Goal: Task Accomplishment & Management: Manage account settings

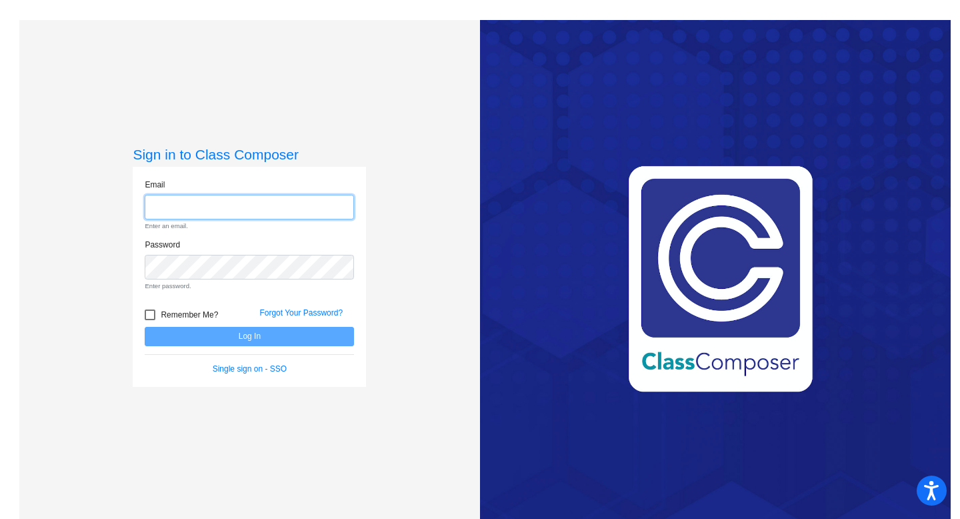
type input "[EMAIL_ADDRESS][DOMAIN_NAME]"
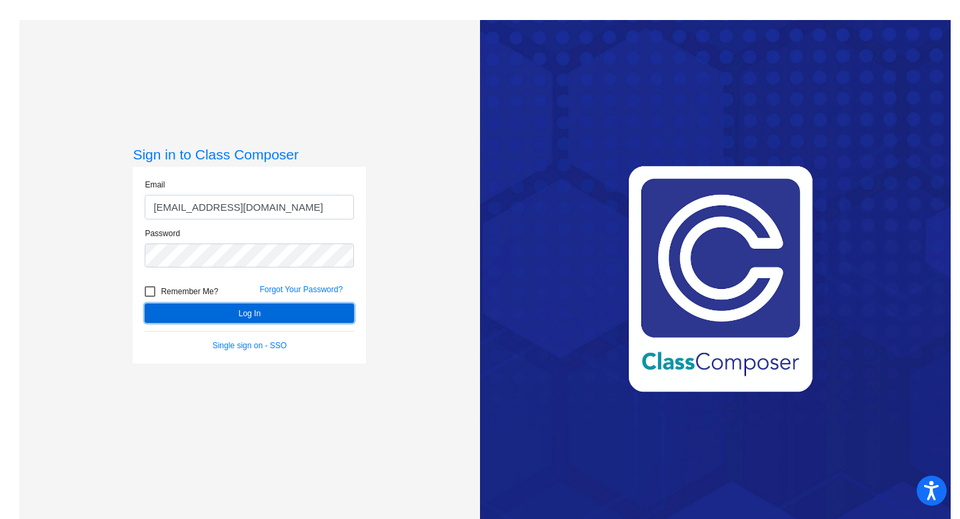
click at [313, 321] on button "Log In" at bounding box center [249, 312] width 209 height 19
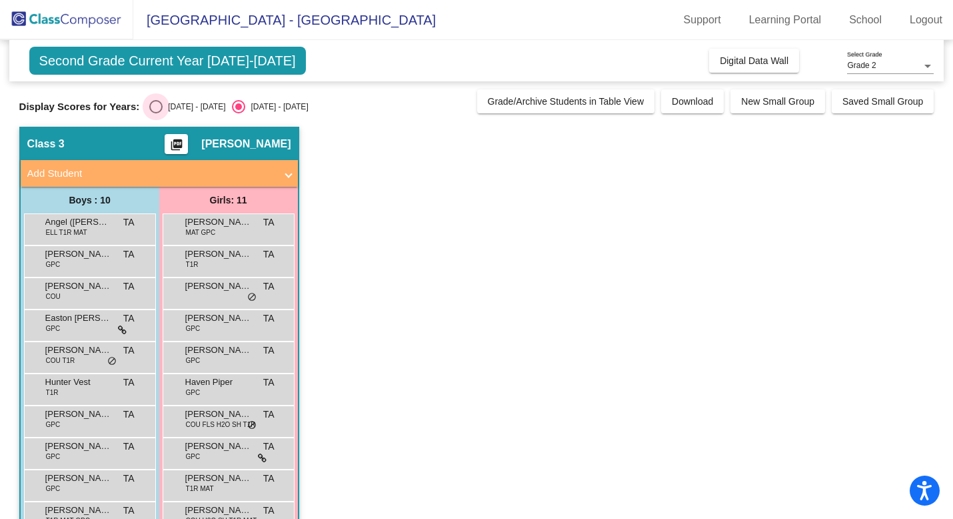
click at [155, 103] on div "Select an option" at bounding box center [155, 106] width 13 height 13
click at [155, 113] on input "[DATE] - [DATE]" at bounding box center [155, 113] width 1 height 1
radio input "true"
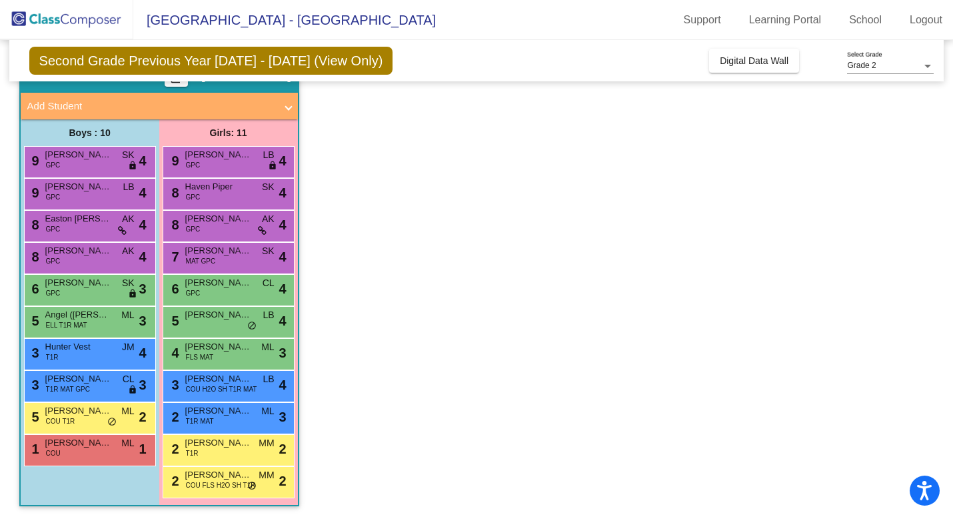
scroll to position [68, 0]
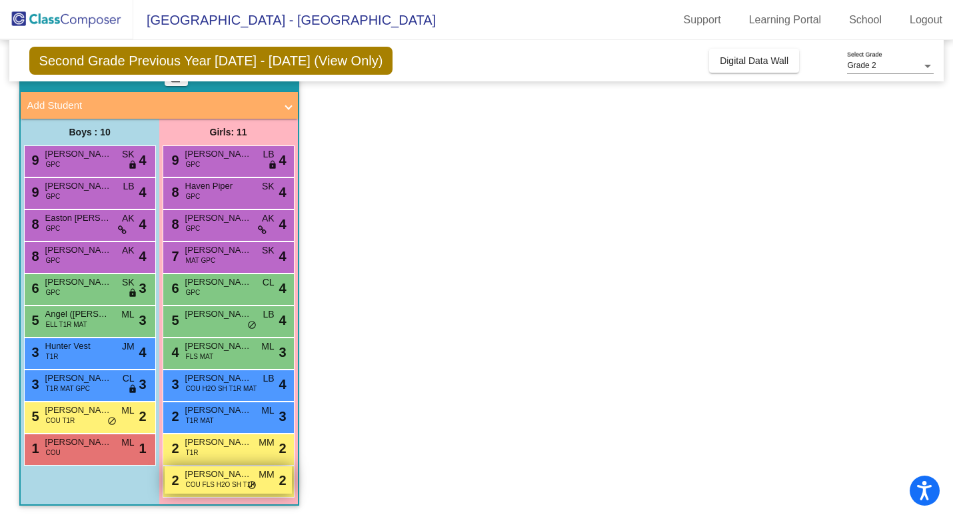
click at [209, 486] on span "COU FLS H2O SH T1R" at bounding box center [221, 484] width 70 height 10
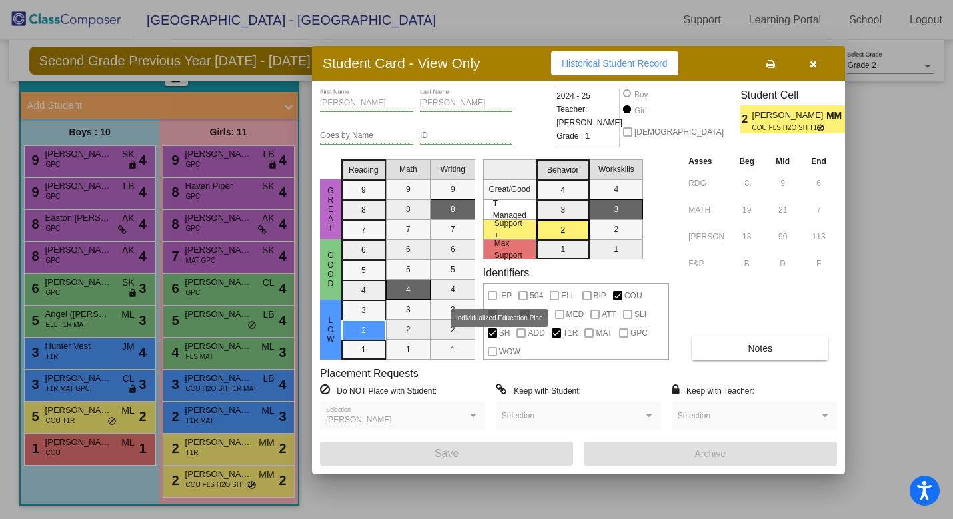
scroll to position [0, 0]
click at [816, 65] on icon "button" at bounding box center [813, 63] width 7 height 9
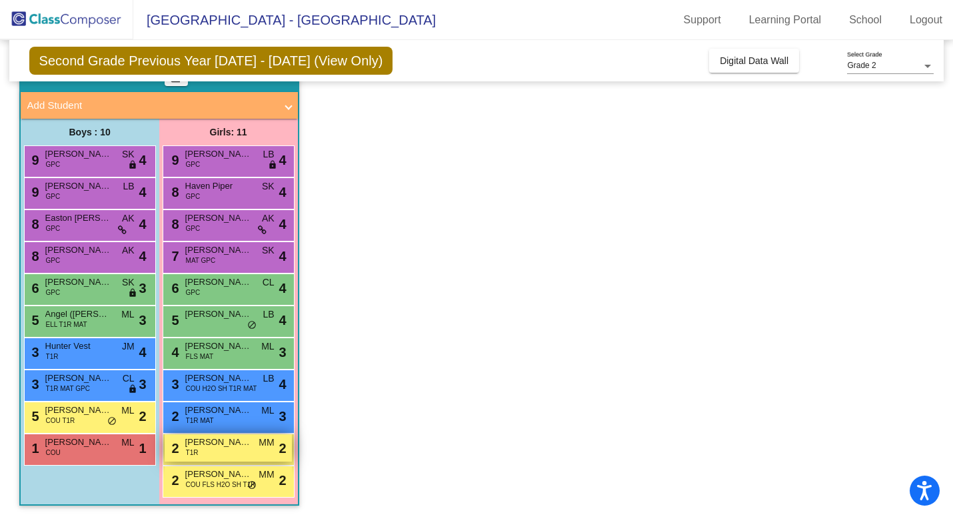
click at [215, 447] on span "[PERSON_NAME]" at bounding box center [218, 441] width 67 height 13
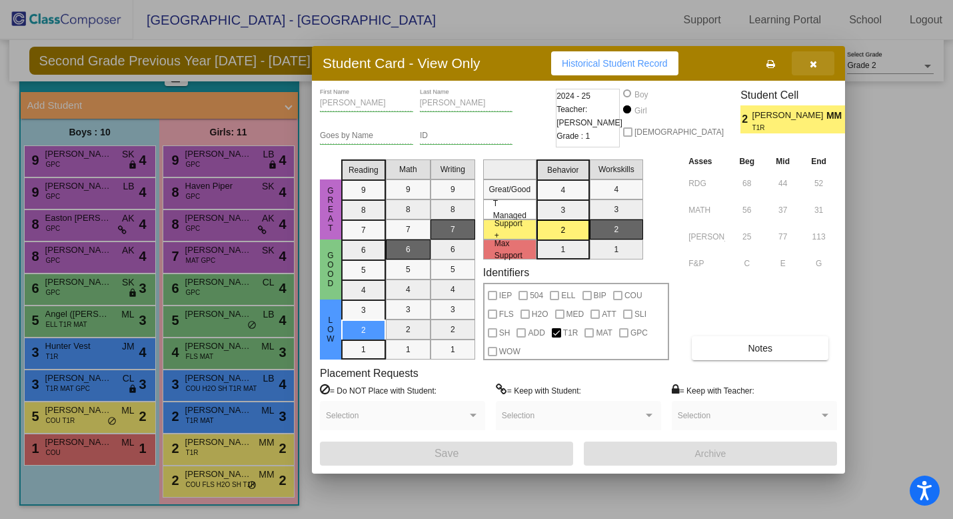
click at [808, 66] on button "button" at bounding box center [813, 63] width 43 height 24
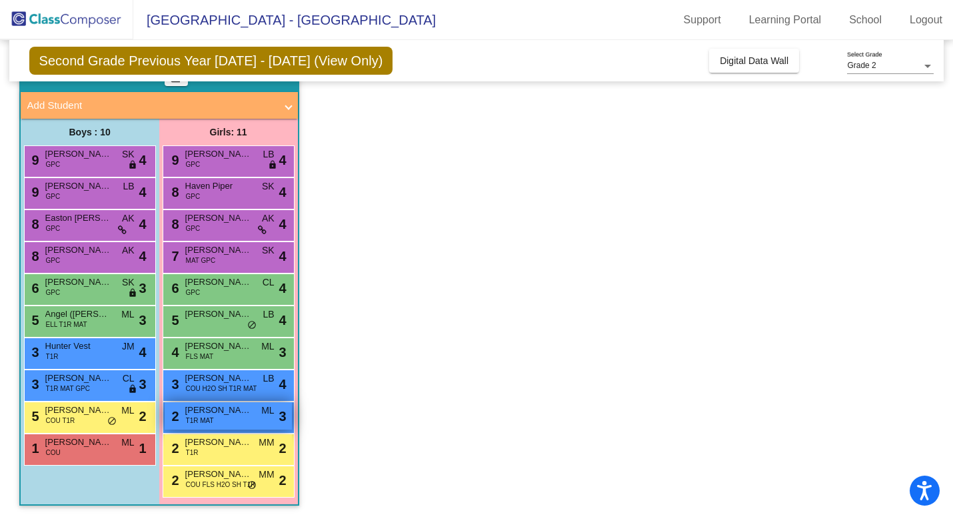
click at [234, 415] on span "[PERSON_NAME]" at bounding box center [218, 409] width 67 height 13
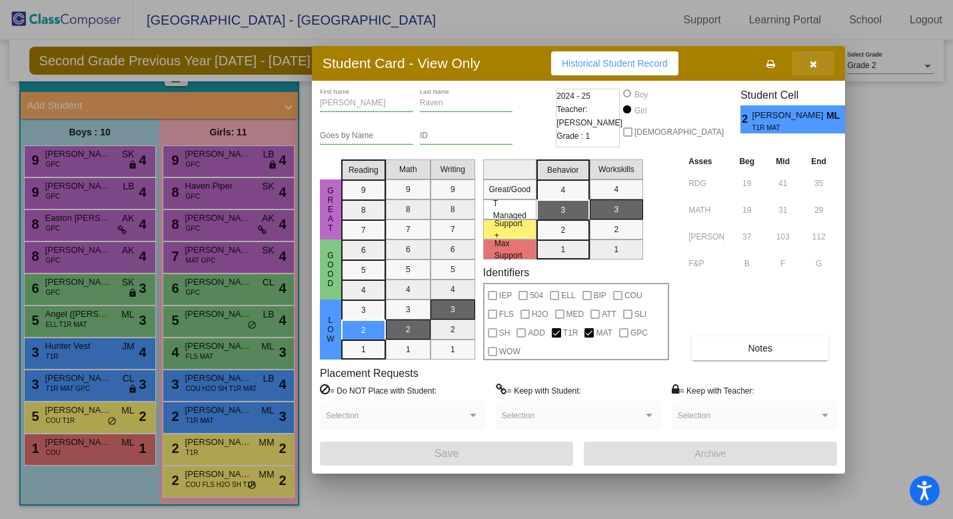
click at [817, 63] on icon "button" at bounding box center [813, 63] width 7 height 9
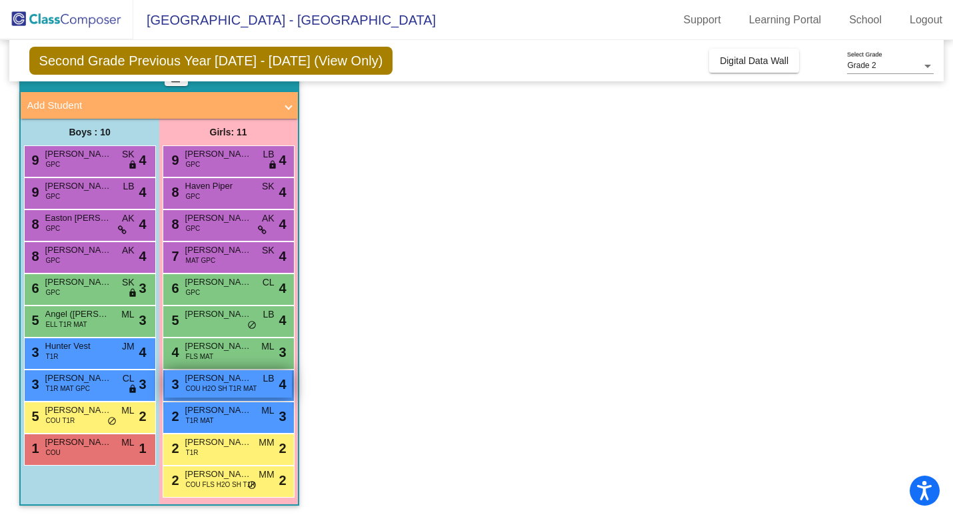
click at [211, 379] on span "[PERSON_NAME]" at bounding box center [218, 377] width 67 height 13
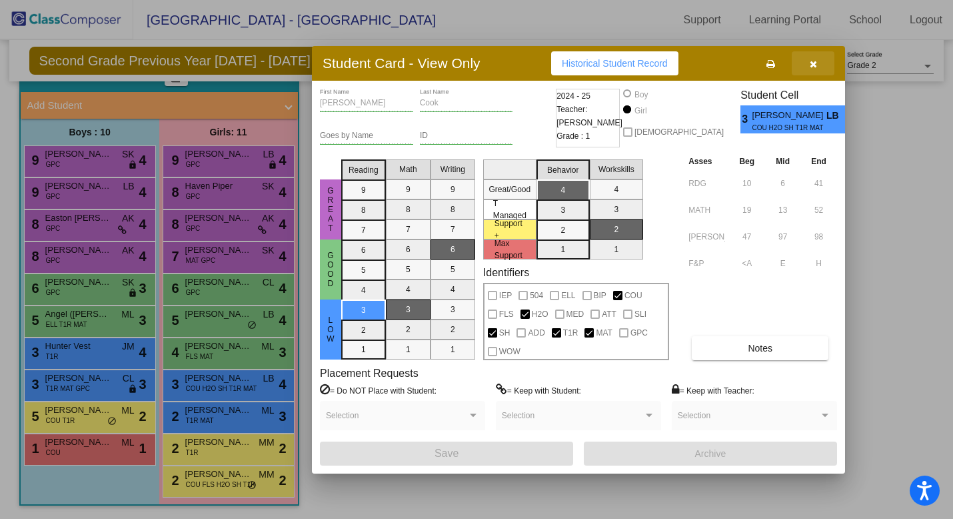
click at [812, 67] on icon "button" at bounding box center [813, 63] width 7 height 9
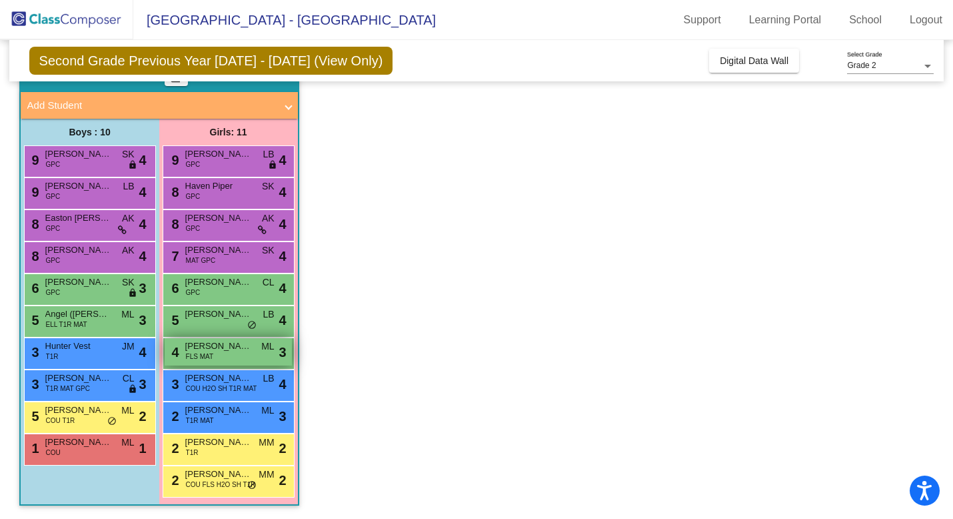
click at [259, 342] on div "4 Violette Jolly FLS MAT ML lock do_not_disturb_alt 3" at bounding box center [228, 351] width 127 height 27
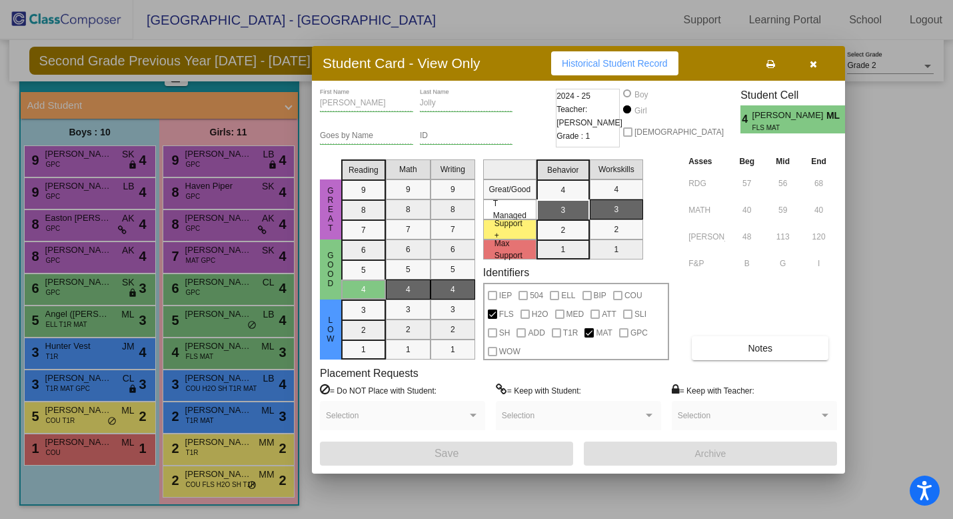
click at [810, 62] on icon "button" at bounding box center [813, 63] width 7 height 9
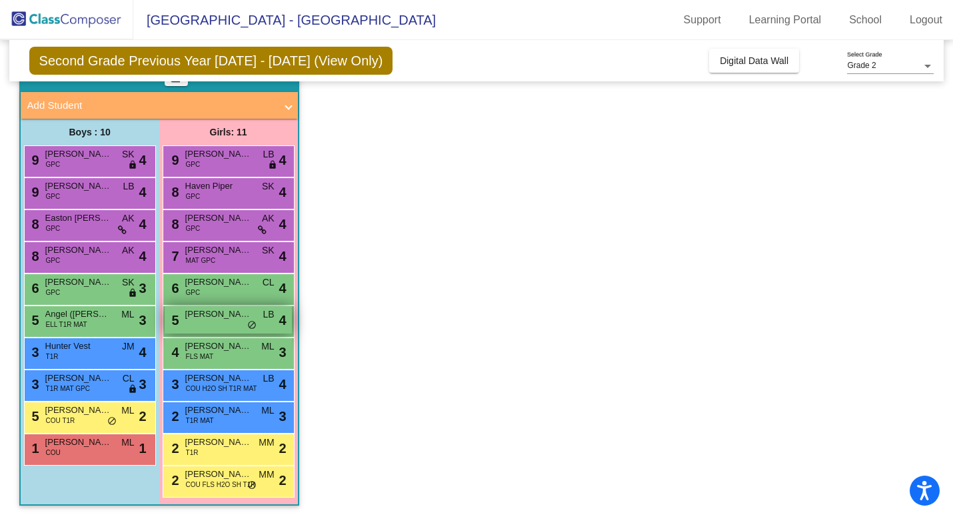
click at [210, 322] on div "5 Emily Pettis'Frey LB lock do_not_disturb_alt 4" at bounding box center [228, 319] width 127 height 27
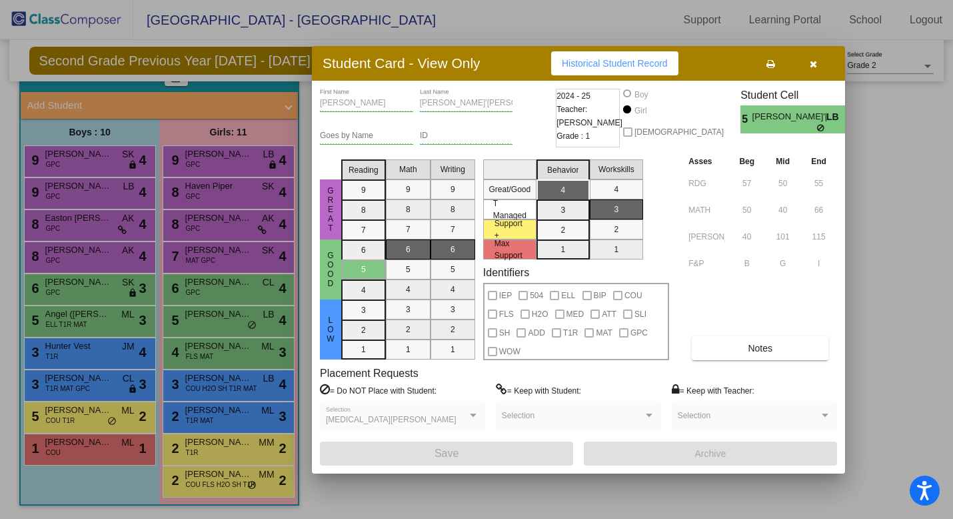
click at [812, 65] on icon "button" at bounding box center [813, 63] width 7 height 9
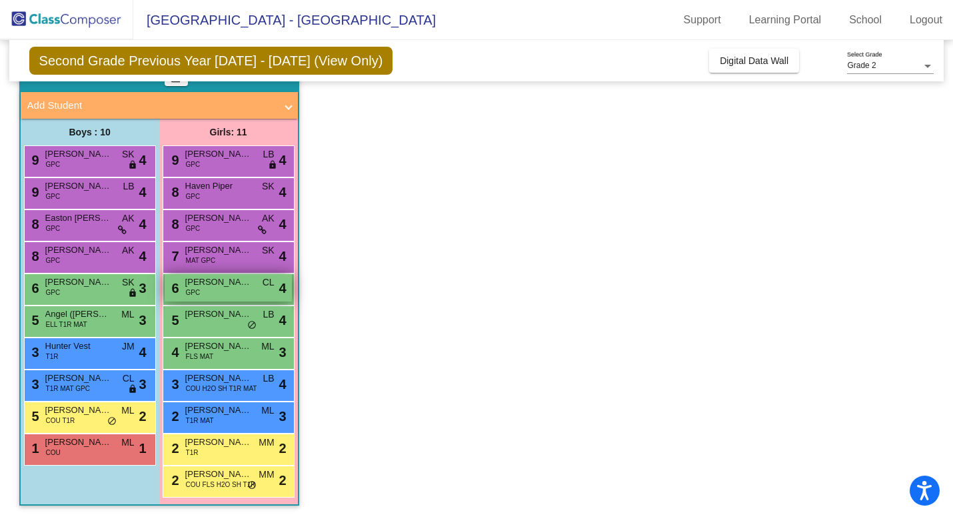
click at [266, 287] on span "CL" at bounding box center [269, 282] width 12 height 14
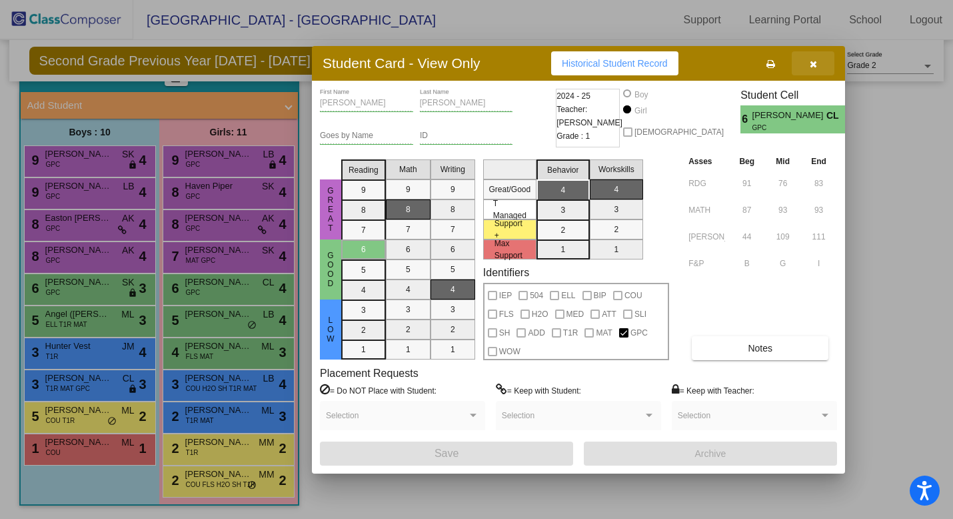
click at [807, 67] on button "button" at bounding box center [813, 63] width 43 height 24
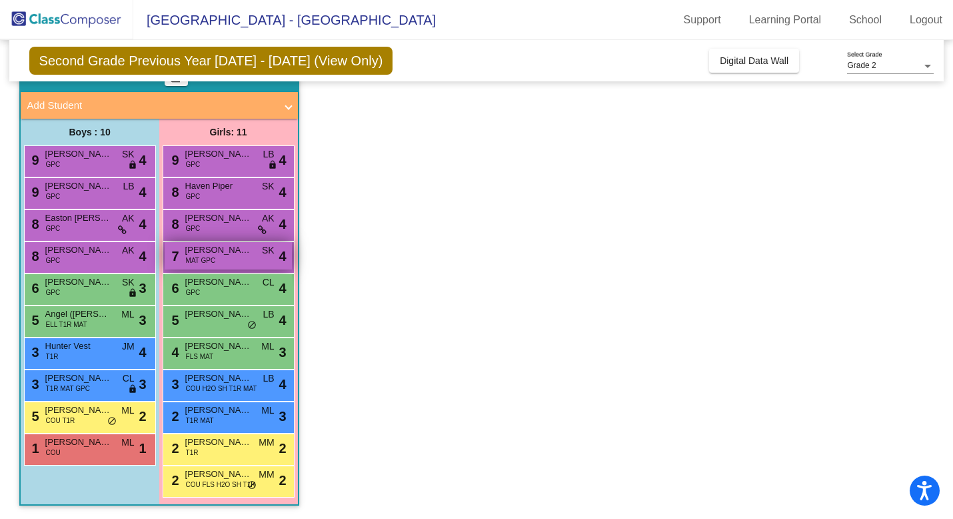
click at [247, 259] on div "7 Adalynn Schultz MAT GPC SK lock do_not_disturb_alt 4" at bounding box center [228, 255] width 127 height 27
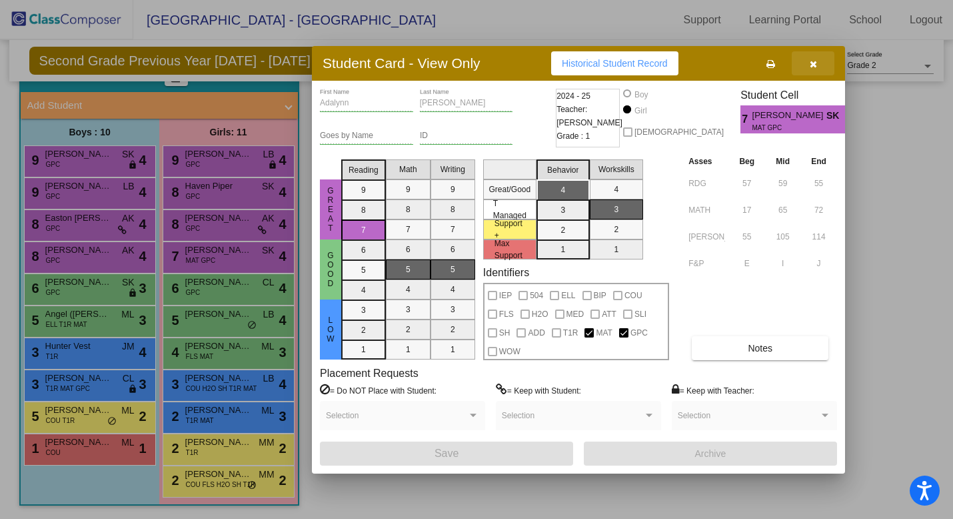
click at [813, 63] on icon "button" at bounding box center [813, 63] width 7 height 9
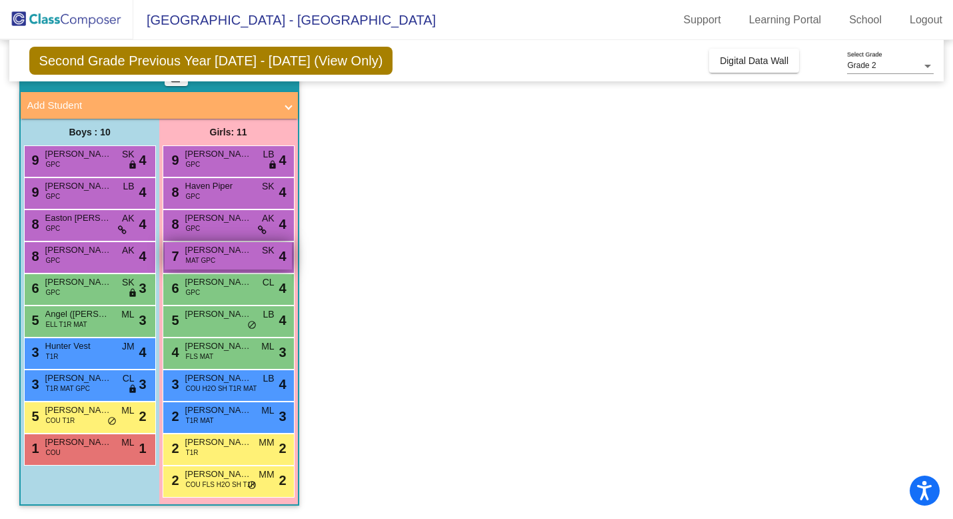
click at [213, 257] on span "MAT GPC" at bounding box center [201, 260] width 30 height 10
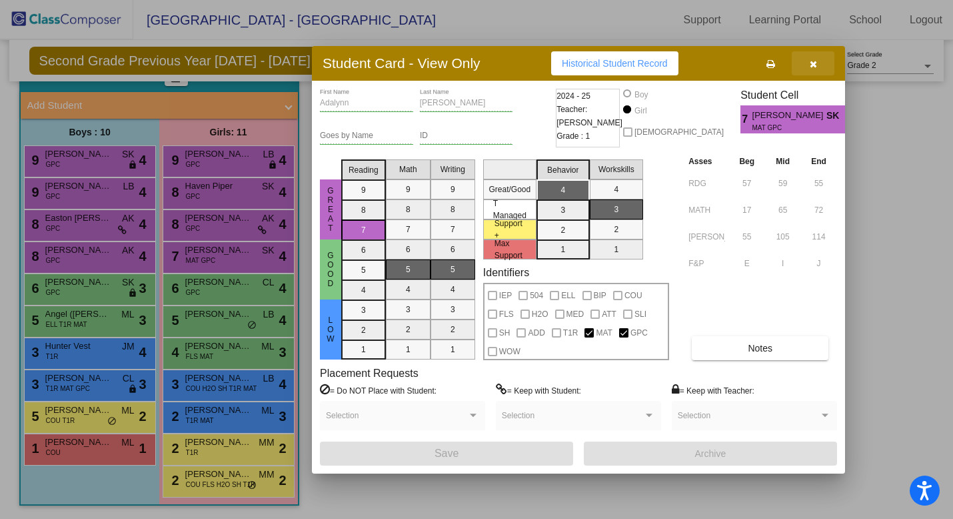
click at [815, 65] on icon "button" at bounding box center [813, 63] width 7 height 9
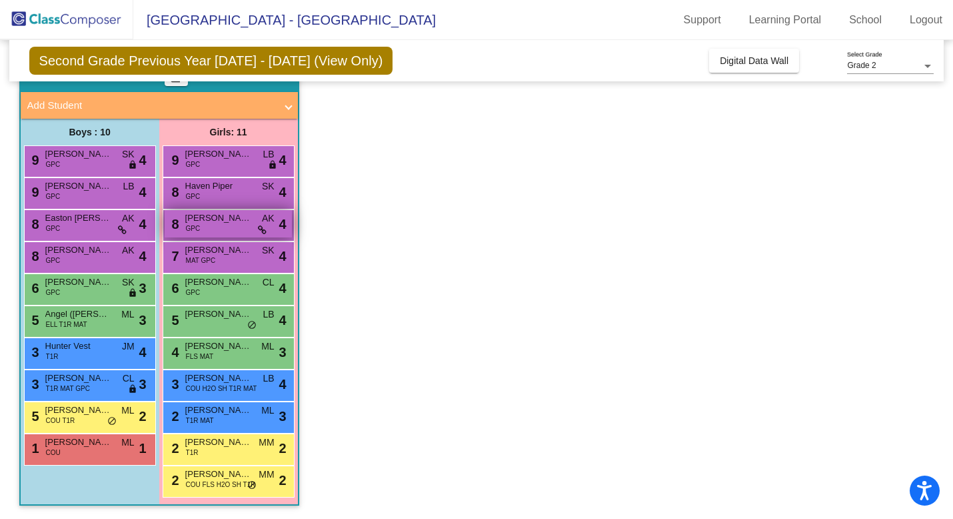
click at [259, 221] on div "8 Olivia Caspersen GPC AK lock do_not_disturb_alt 4" at bounding box center [228, 223] width 127 height 27
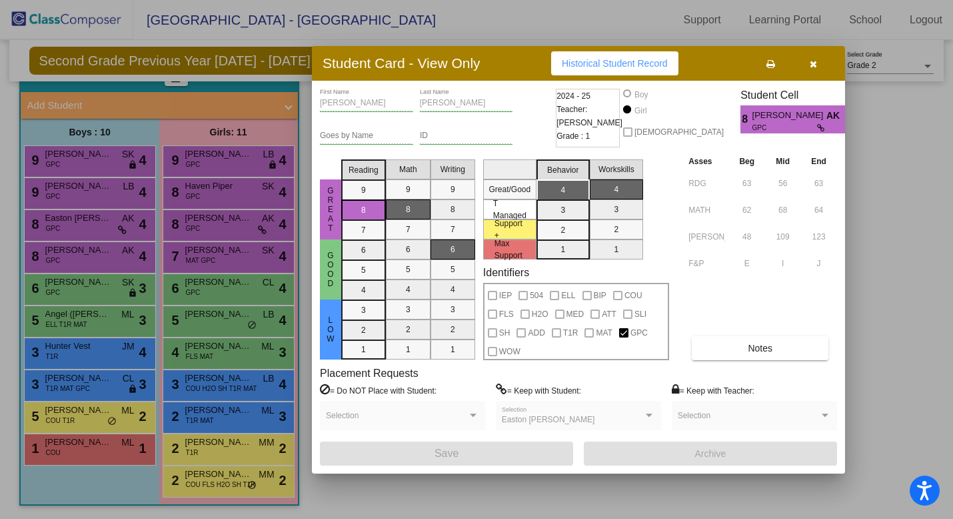
click at [812, 63] on icon "button" at bounding box center [813, 63] width 7 height 9
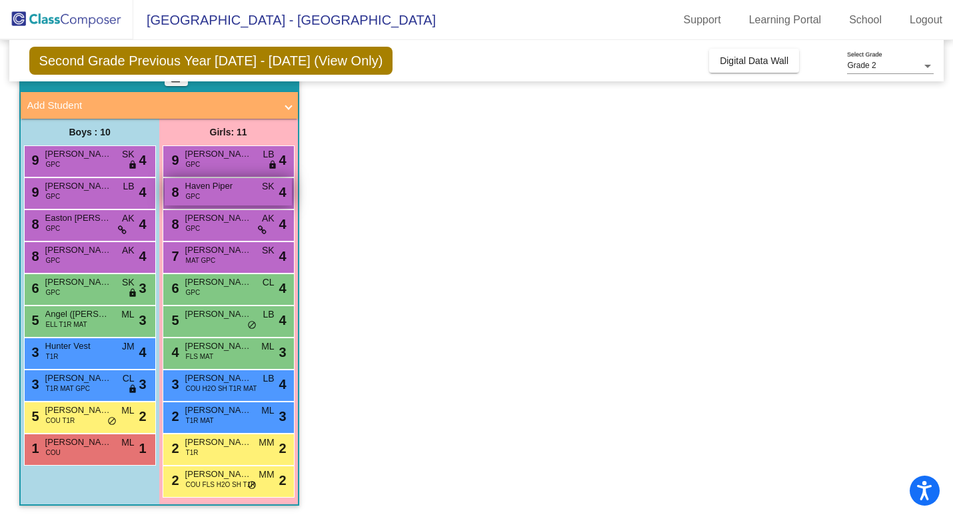
click at [249, 197] on div "8 Haven Piper GPC SK lock do_not_disturb_alt 4" at bounding box center [228, 191] width 127 height 27
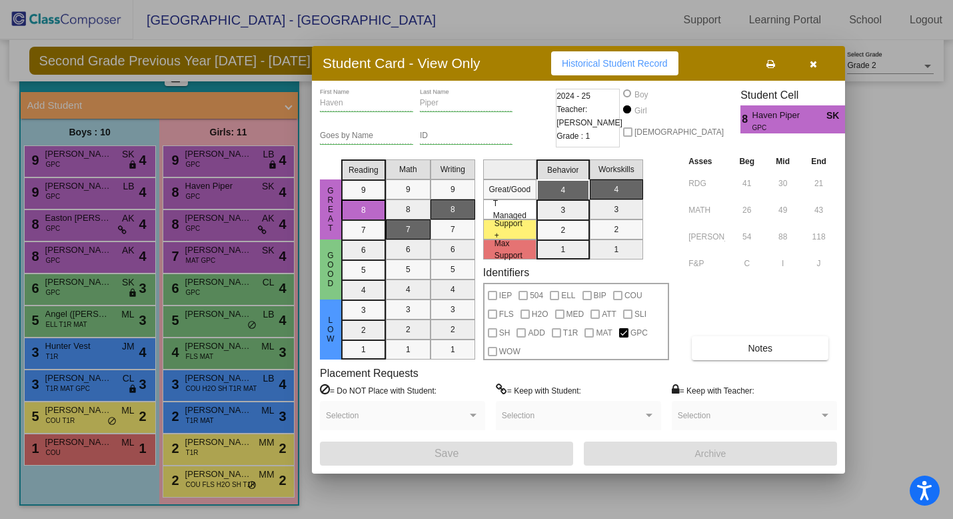
click at [814, 65] on icon "button" at bounding box center [813, 63] width 7 height 9
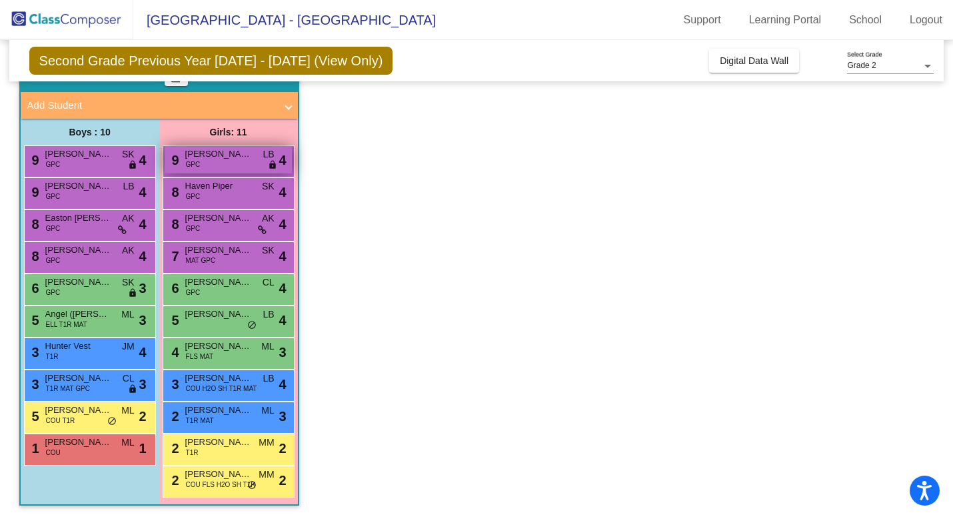
click at [185, 159] on span "[PERSON_NAME]" at bounding box center [218, 153] width 67 height 13
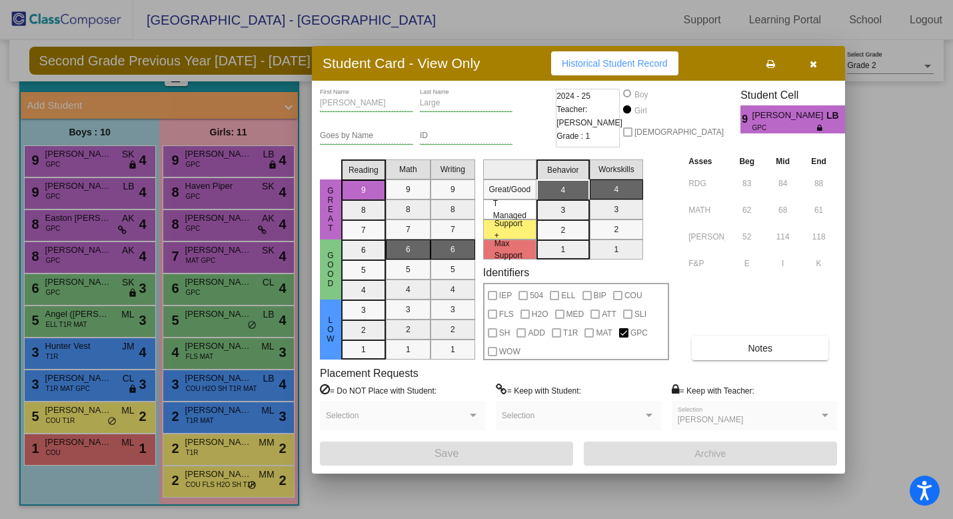
click at [815, 69] on button "button" at bounding box center [813, 63] width 43 height 24
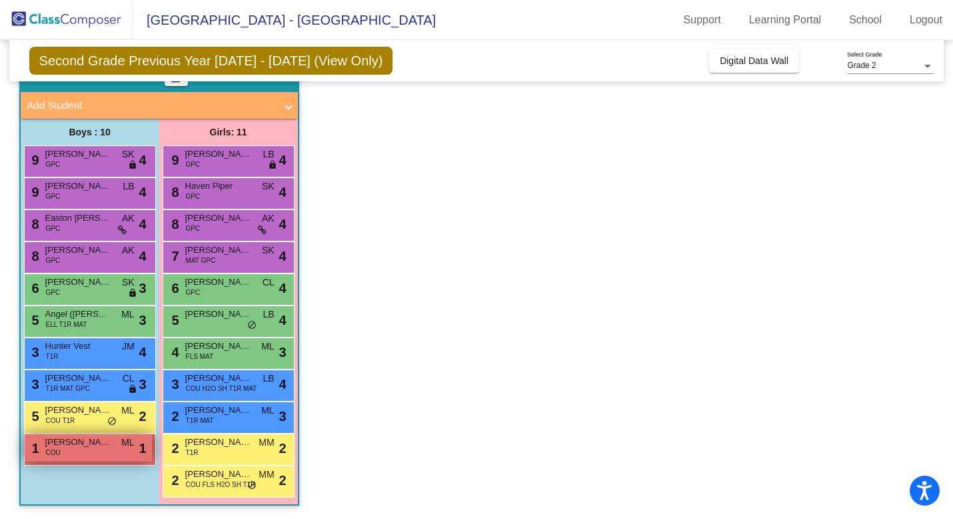
click at [101, 448] on div "1 Braizon Sheafor COU ML lock do_not_disturb_alt 1" at bounding box center [88, 447] width 127 height 27
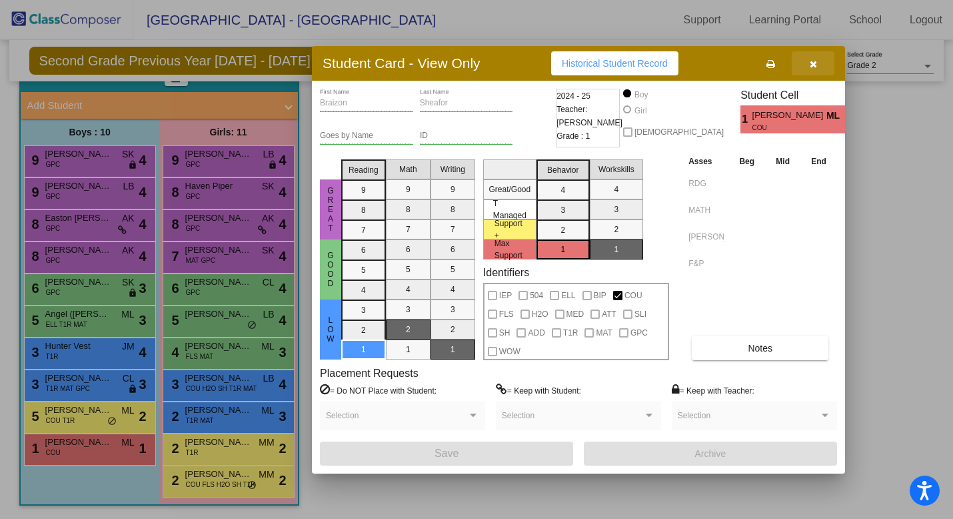
click at [813, 66] on icon "button" at bounding box center [813, 63] width 7 height 9
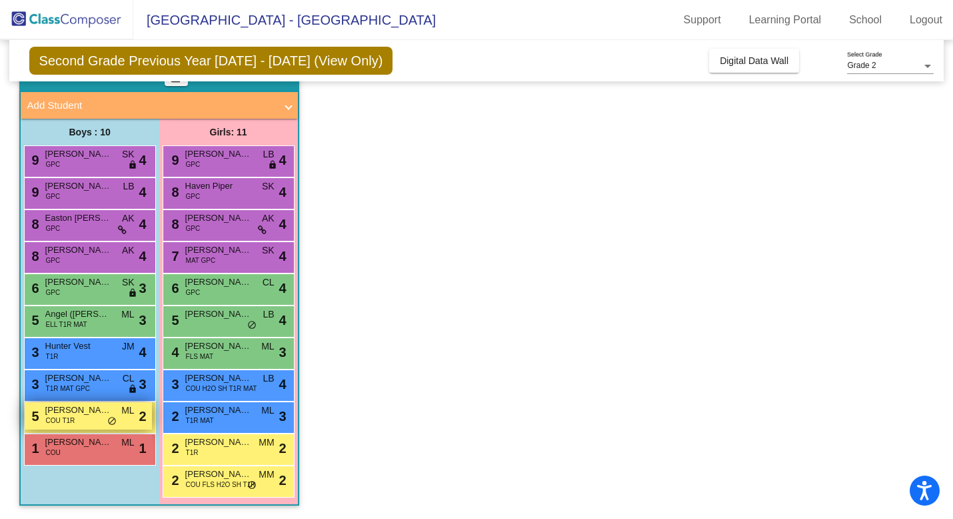
click at [90, 409] on span "[PERSON_NAME]" at bounding box center [78, 409] width 67 height 13
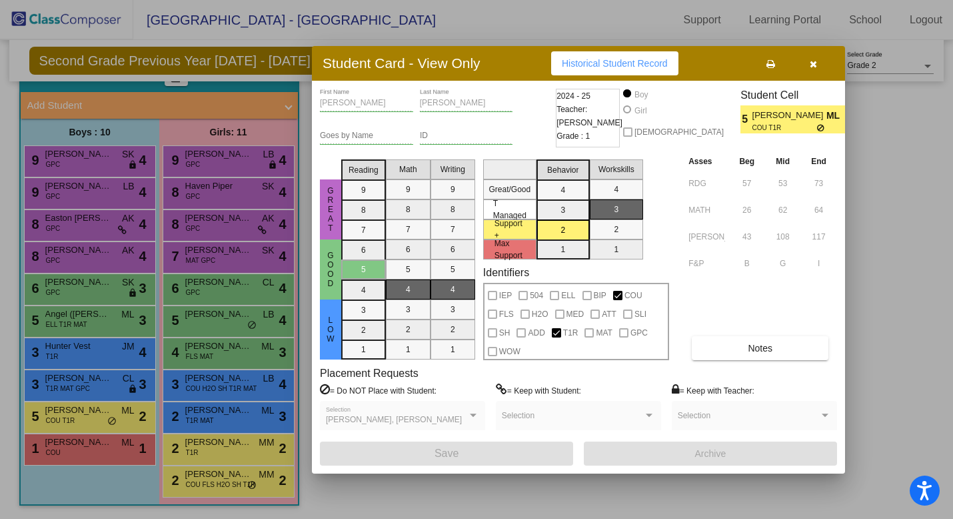
click at [815, 69] on button "button" at bounding box center [813, 63] width 43 height 24
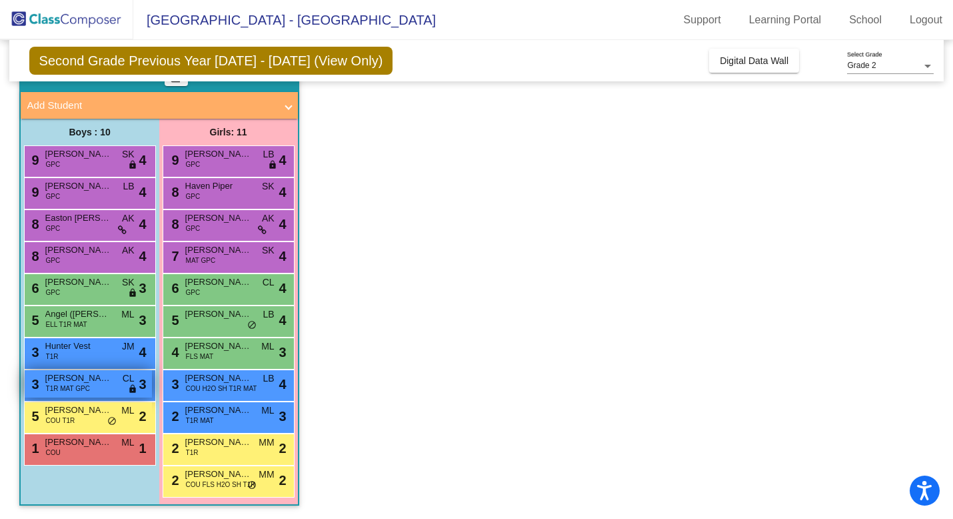
click at [82, 393] on div "3 Oliver Forsberg T1R MAT GPC CL lock do_not_disturb_alt 3" at bounding box center [88, 383] width 127 height 27
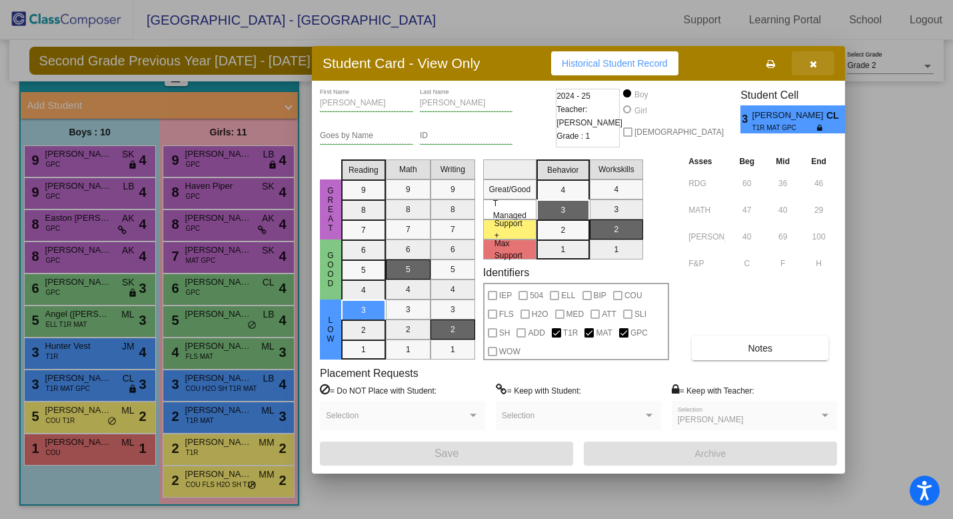
click at [815, 67] on icon "button" at bounding box center [813, 63] width 7 height 9
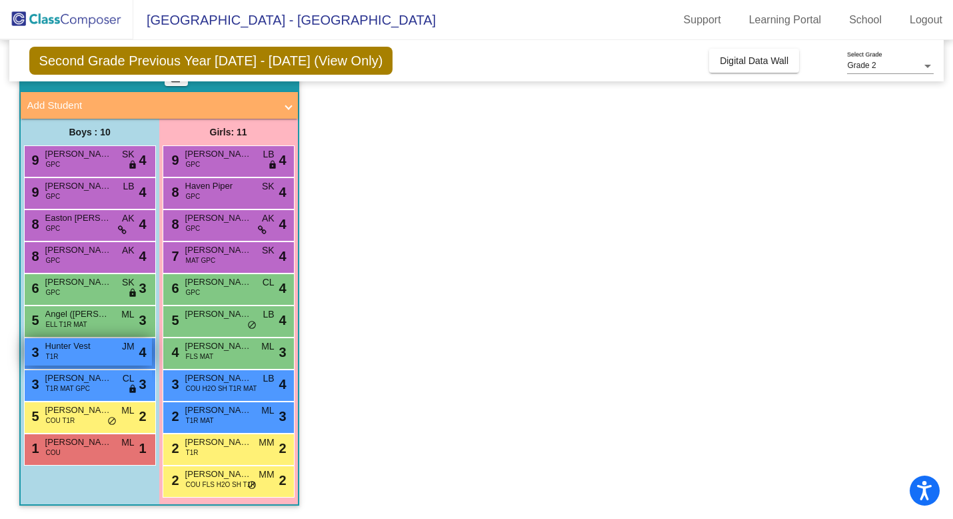
click at [83, 357] on div "3 Hunter Vest T1R JM lock do_not_disturb_alt 4" at bounding box center [88, 351] width 127 height 27
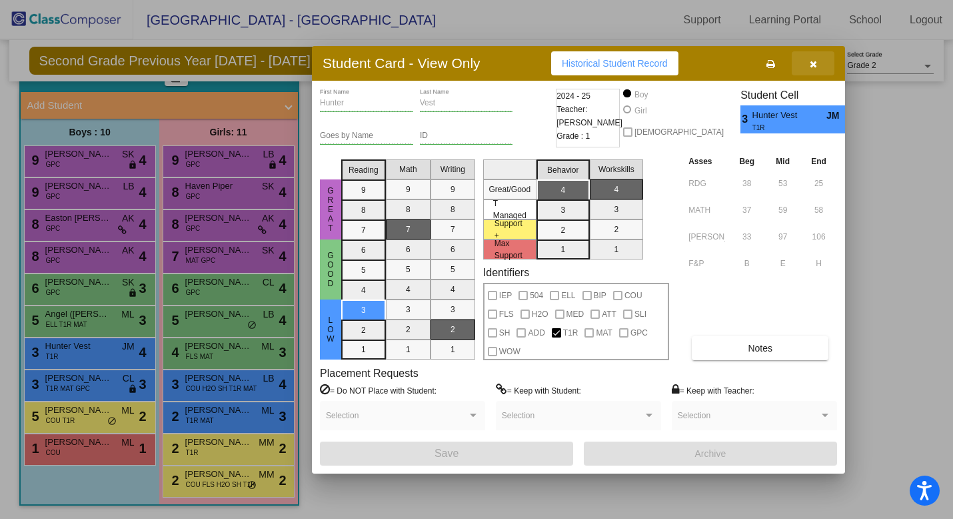
click at [812, 64] on icon "button" at bounding box center [813, 63] width 7 height 9
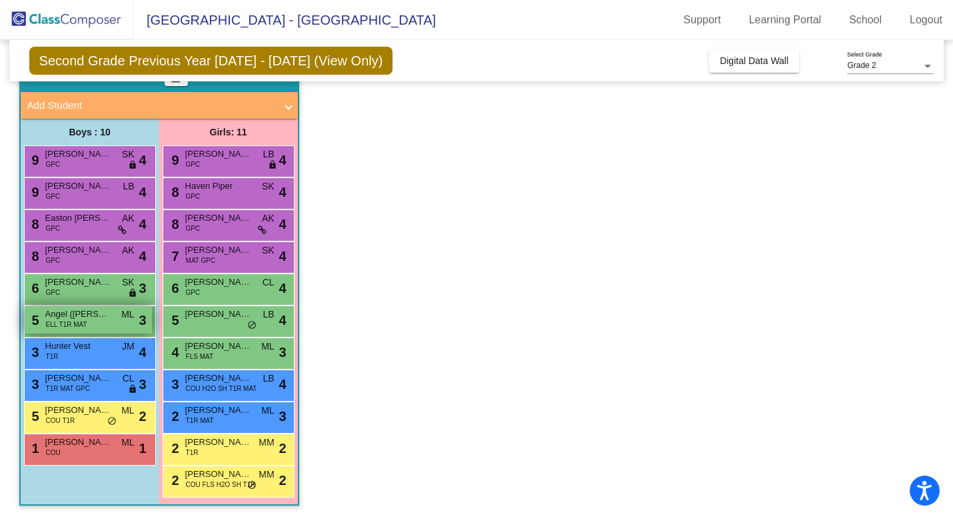
click at [53, 327] on span "ELL T1R MAT" at bounding box center [66, 324] width 41 height 10
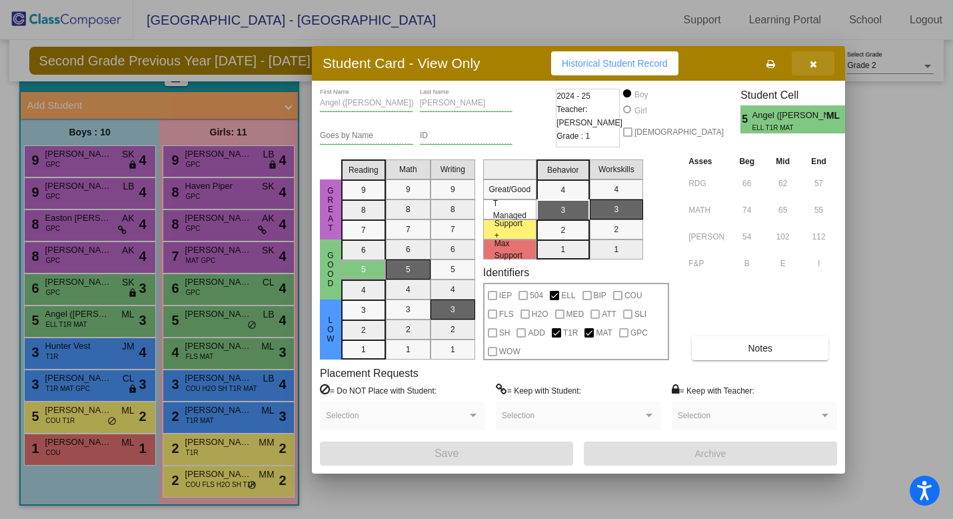
click at [809, 70] on button "button" at bounding box center [813, 63] width 43 height 24
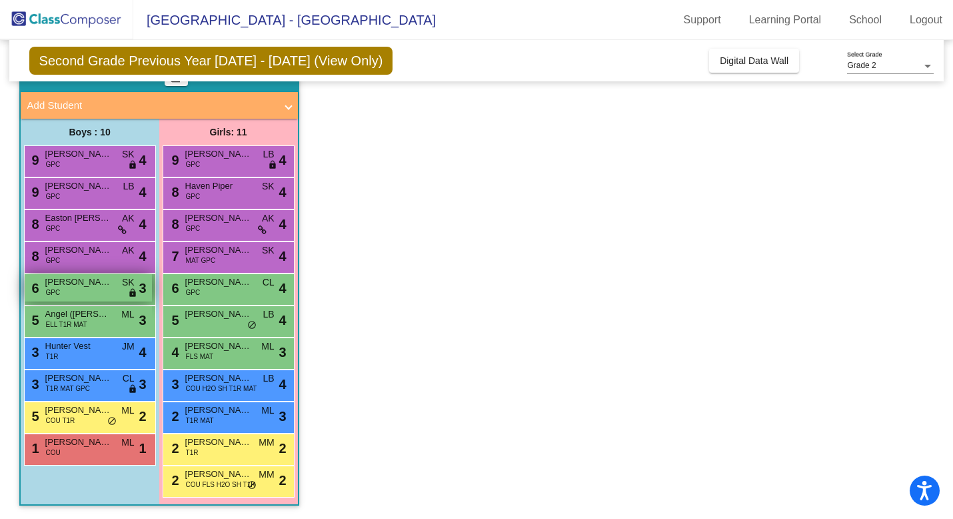
click at [114, 293] on div "6 Miles Lindenau GPC SK lock do_not_disturb_alt 3" at bounding box center [88, 287] width 127 height 27
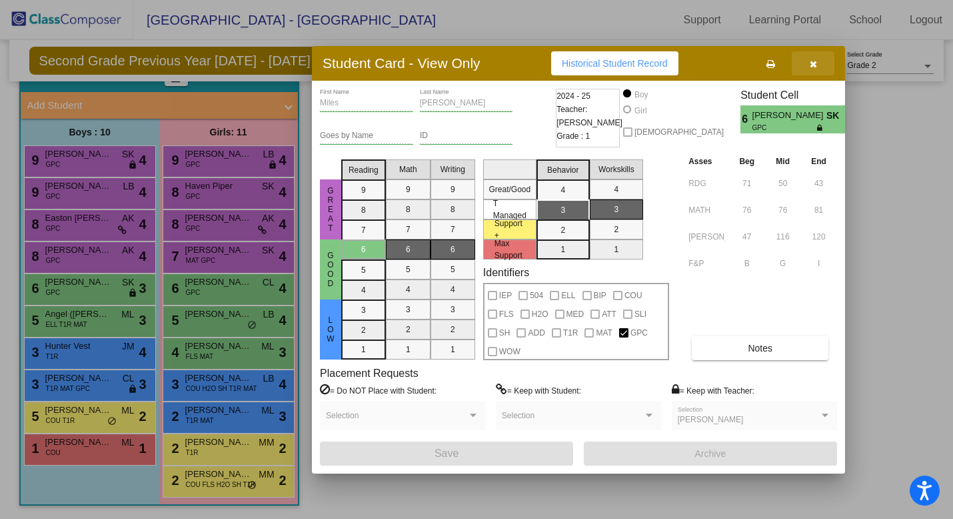
click at [816, 67] on icon "button" at bounding box center [813, 63] width 7 height 9
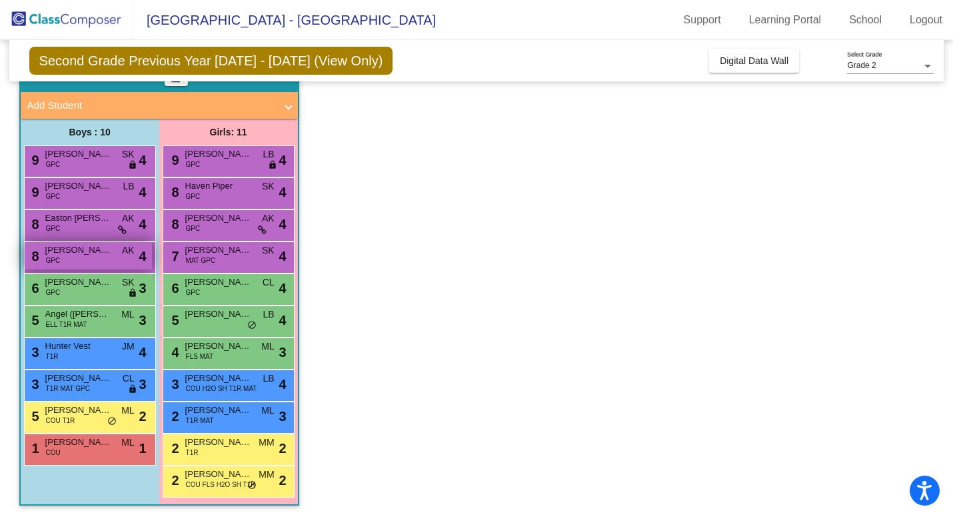
click at [102, 261] on div "8 [PERSON_NAME] GPC AK lock do_not_disturb_alt 4" at bounding box center [88, 255] width 127 height 27
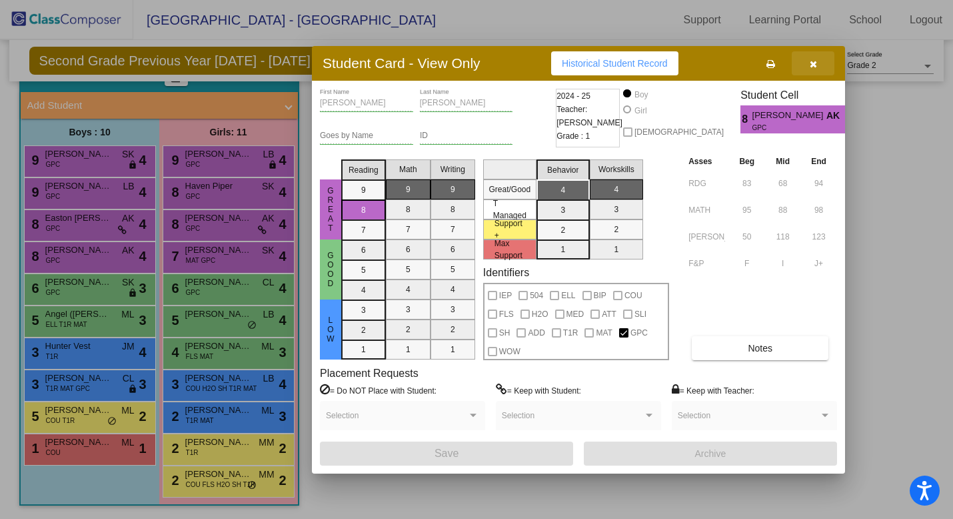
click at [823, 57] on button "button" at bounding box center [813, 63] width 43 height 24
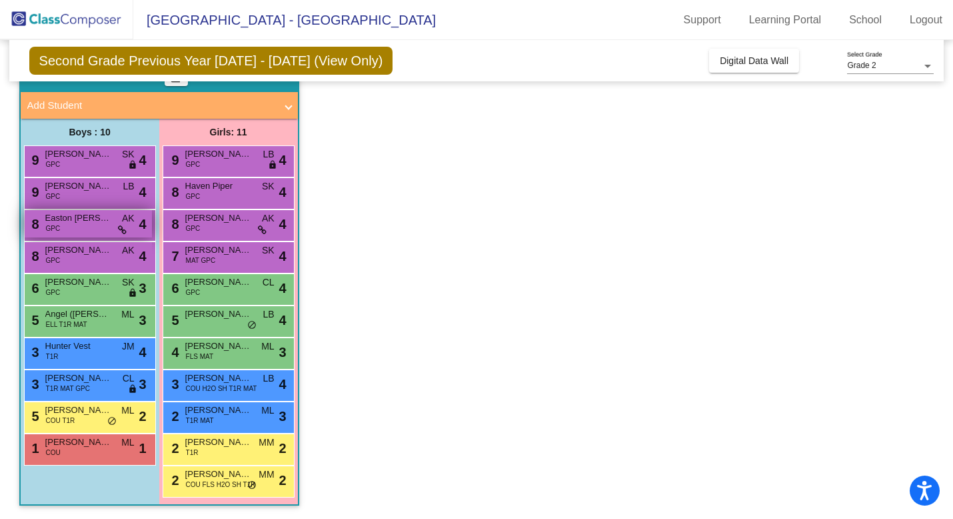
click at [99, 225] on div "8 Easton Caspersen GPC AK lock do_not_disturb_alt 4" at bounding box center [88, 223] width 127 height 27
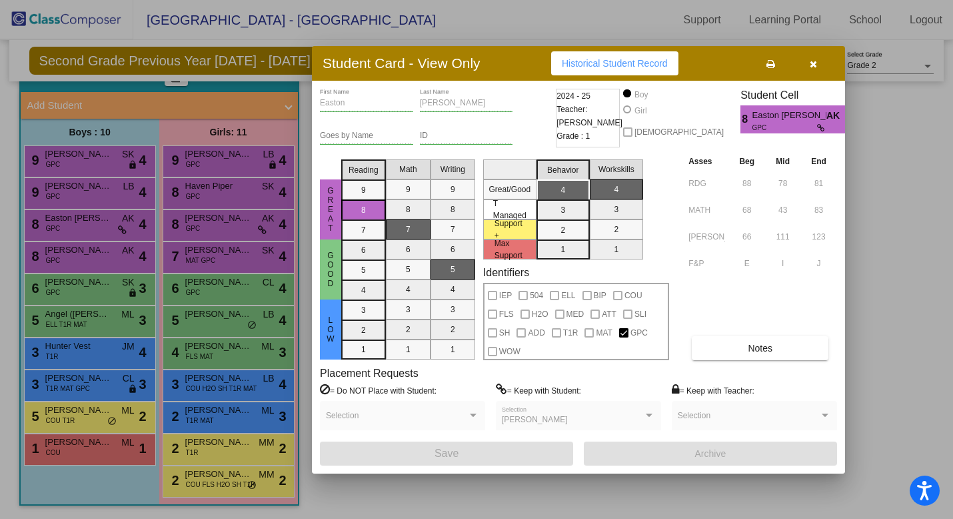
click at [817, 66] on icon "button" at bounding box center [813, 63] width 7 height 9
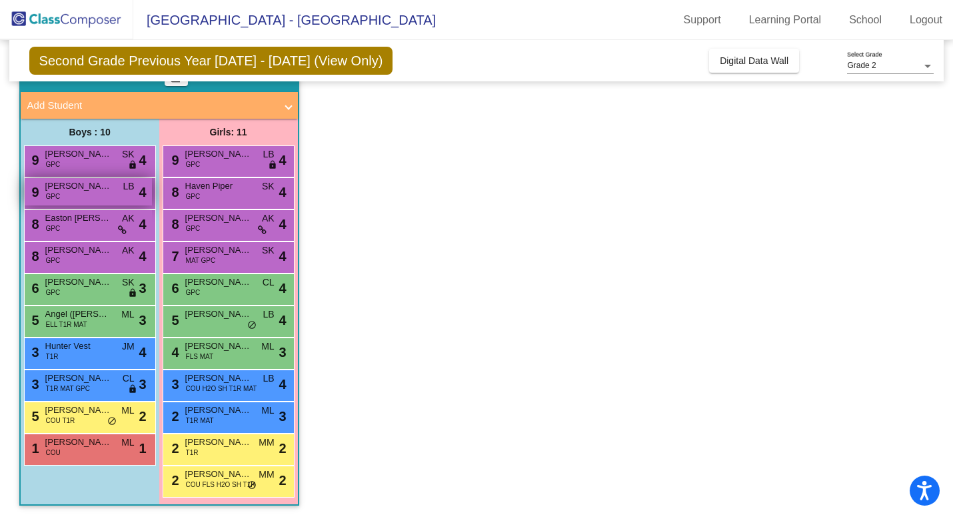
click at [113, 201] on div "9 Mason Kennedy GPC LB lock do_not_disturb_alt 4" at bounding box center [88, 191] width 127 height 27
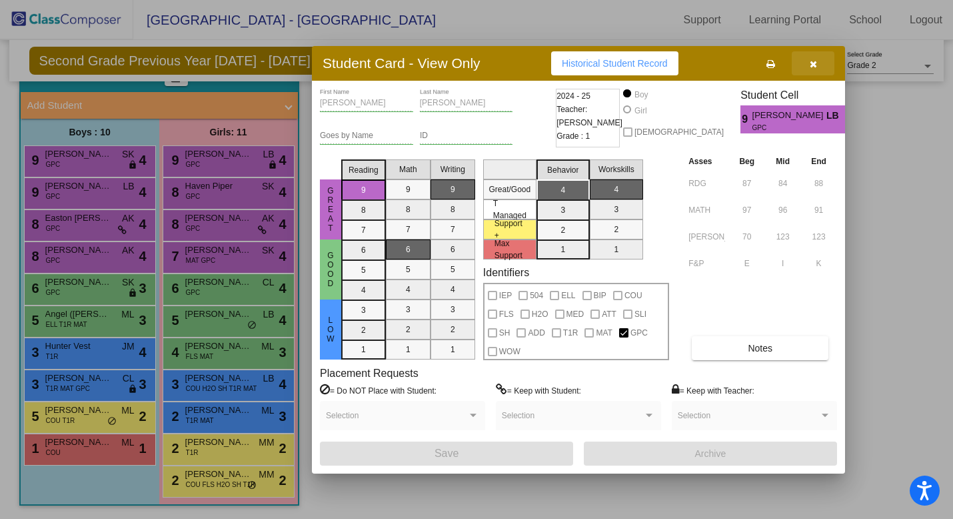
click at [811, 63] on icon "button" at bounding box center [813, 63] width 7 height 9
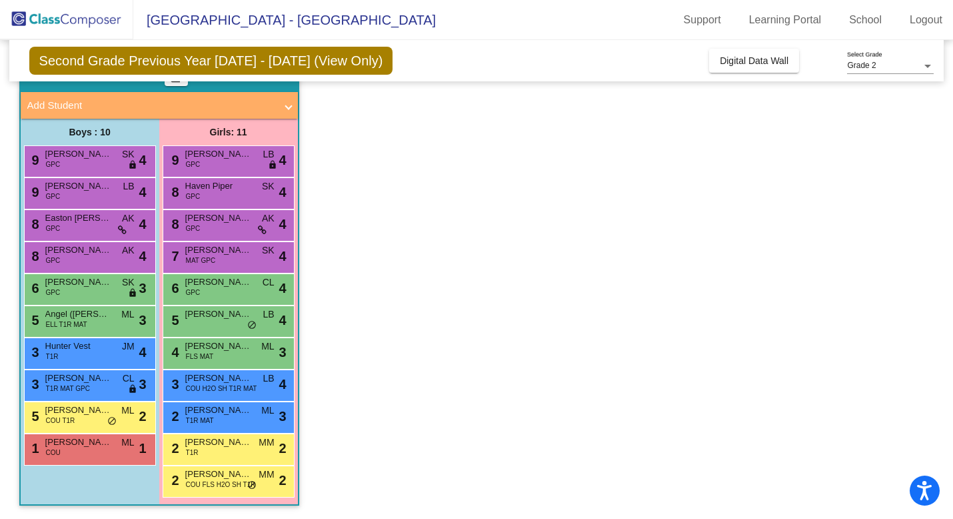
click at [70, 173] on div "9 [PERSON_NAME] GPC SK lock do_not_disturb_alt 4" at bounding box center [90, 161] width 132 height 32
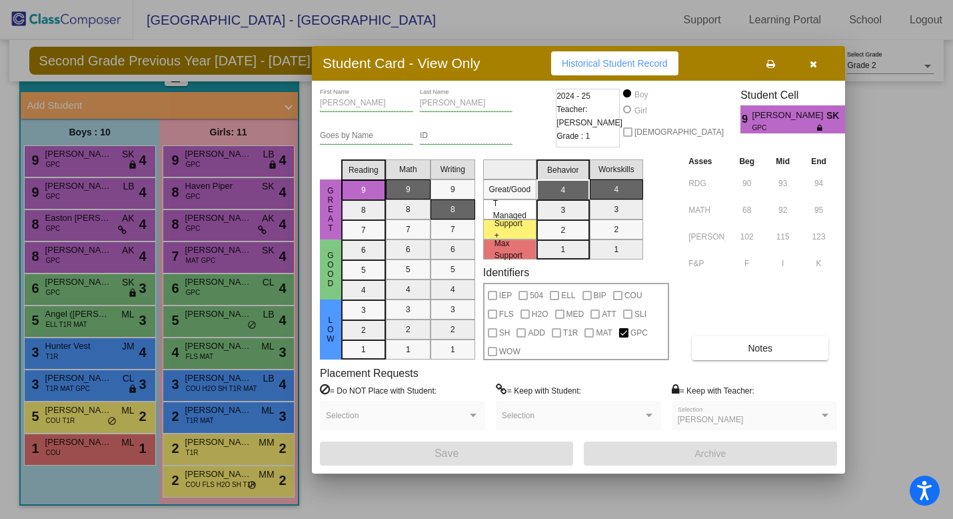
click at [815, 65] on icon "button" at bounding box center [813, 63] width 7 height 9
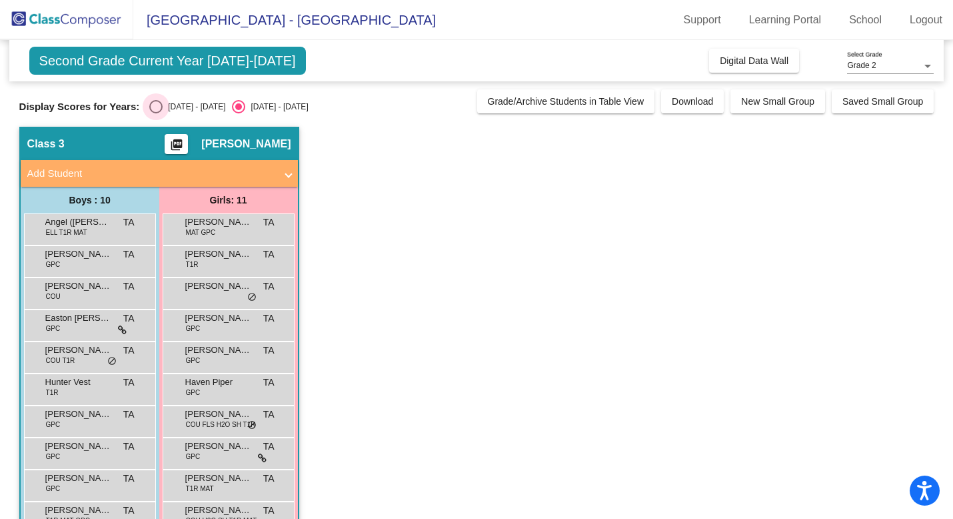
click at [153, 101] on div "Select an option" at bounding box center [155, 106] width 13 height 13
click at [155, 113] on input "[DATE] - [DATE]" at bounding box center [155, 113] width 1 height 1
radio input "true"
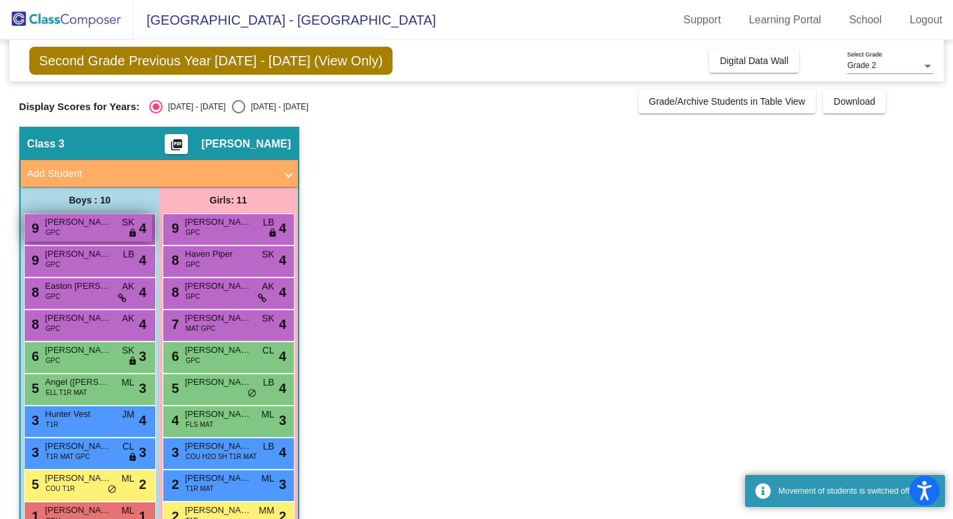
click at [100, 230] on div "9 [PERSON_NAME] GPC SK lock do_not_disturb_alt 4" at bounding box center [88, 227] width 127 height 27
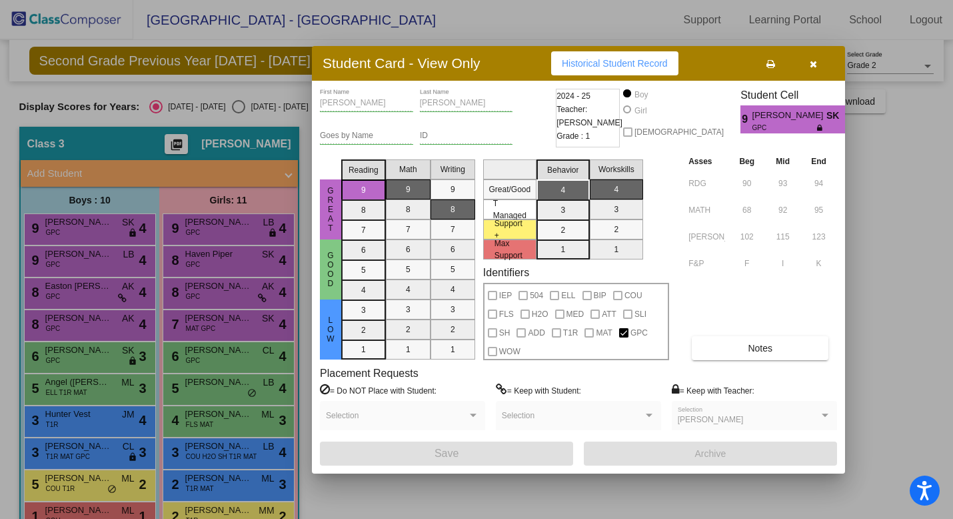
click at [815, 65] on icon "button" at bounding box center [813, 63] width 7 height 9
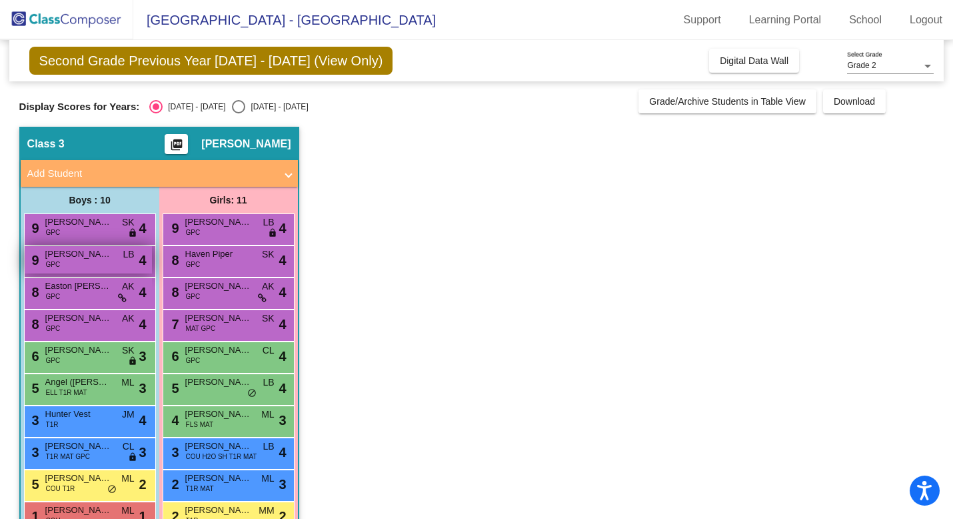
click at [93, 259] on span "[PERSON_NAME]" at bounding box center [78, 253] width 67 height 13
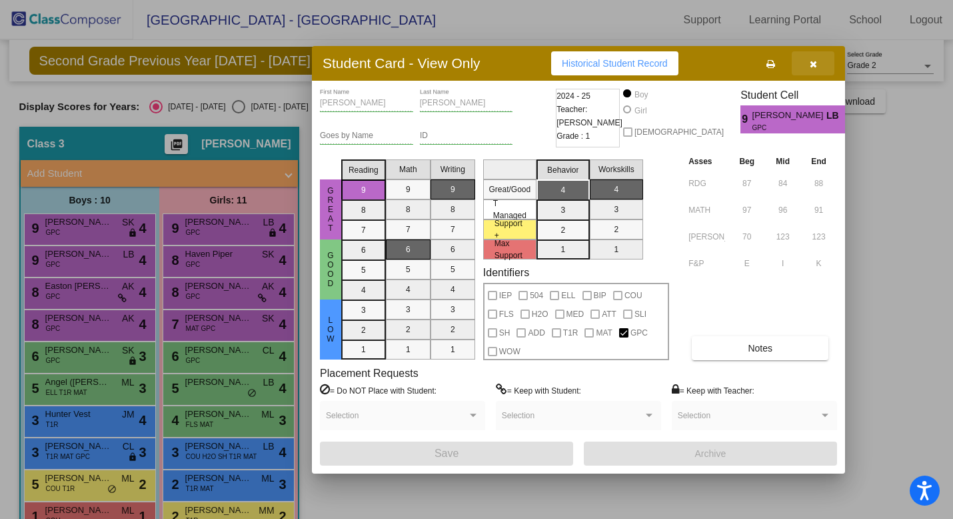
click at [815, 59] on icon "button" at bounding box center [813, 63] width 7 height 9
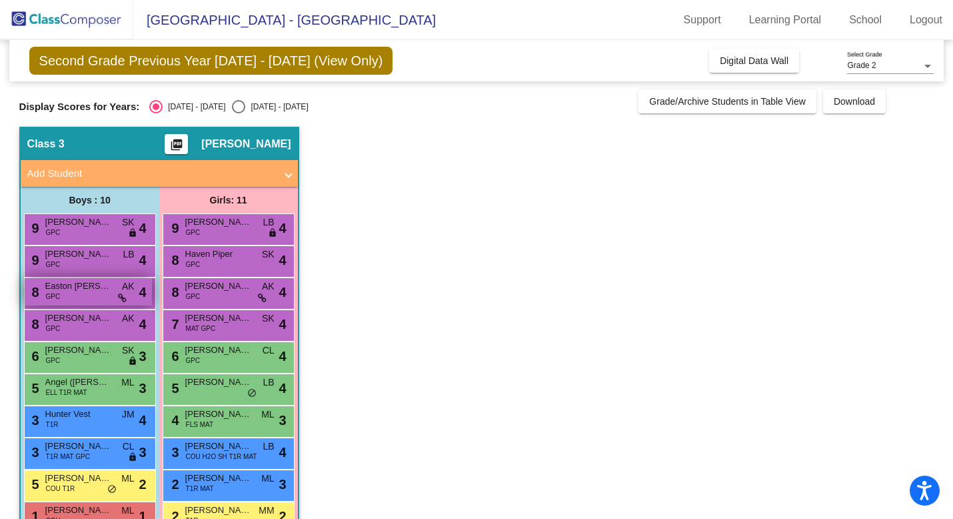
click at [93, 290] on span "Easton [PERSON_NAME]" at bounding box center [78, 285] width 67 height 13
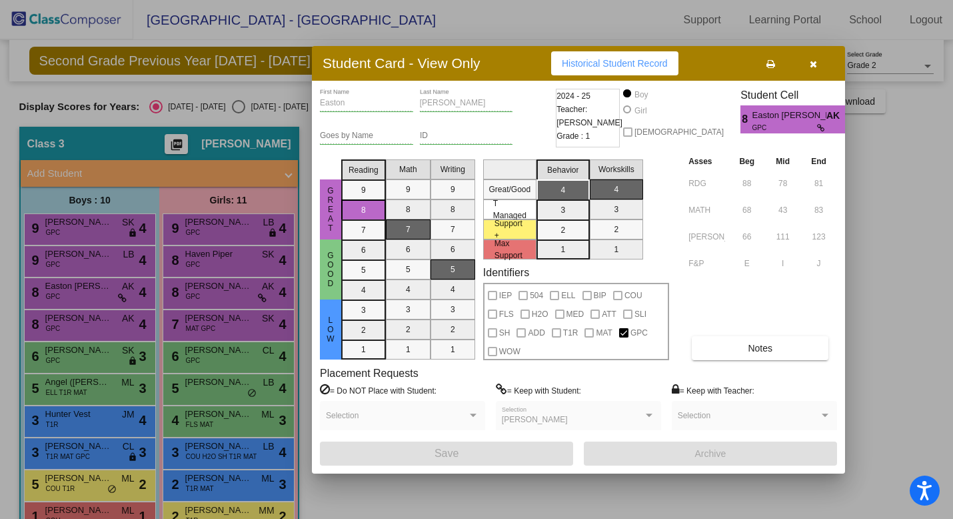
click at [815, 62] on icon "button" at bounding box center [813, 63] width 7 height 9
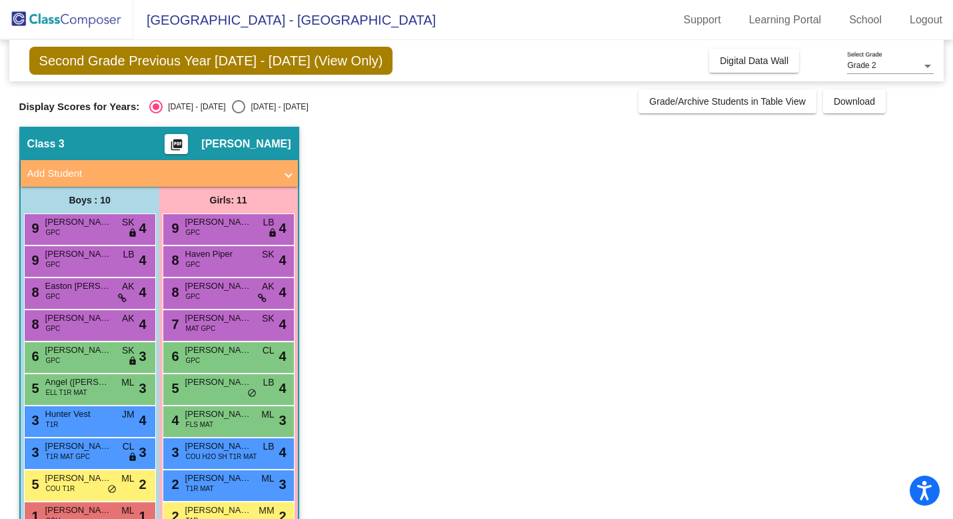
click at [86, 337] on div "8 [PERSON_NAME] GPC AK lock do_not_disturb_alt 4" at bounding box center [90, 325] width 132 height 32
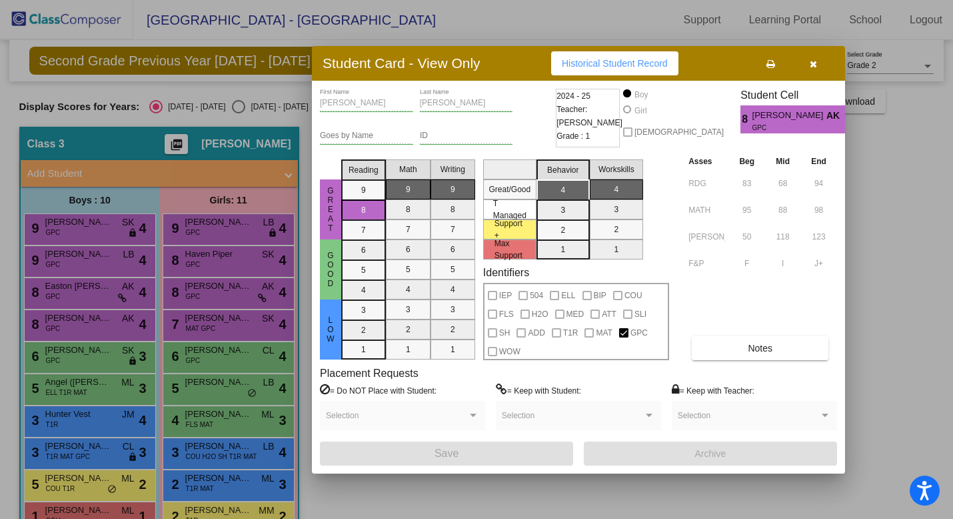
click at [813, 65] on icon "button" at bounding box center [813, 63] width 7 height 9
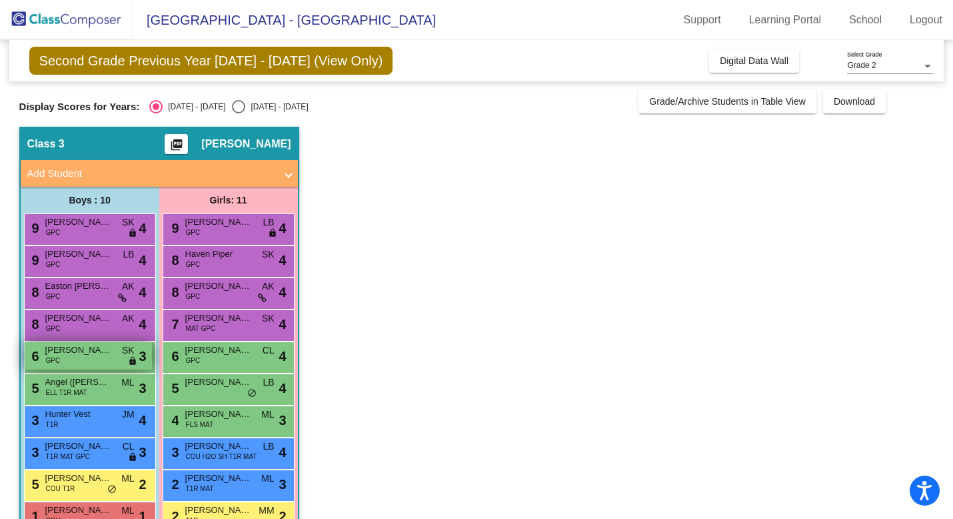
click at [97, 356] on span "[PERSON_NAME]" at bounding box center [78, 349] width 67 height 13
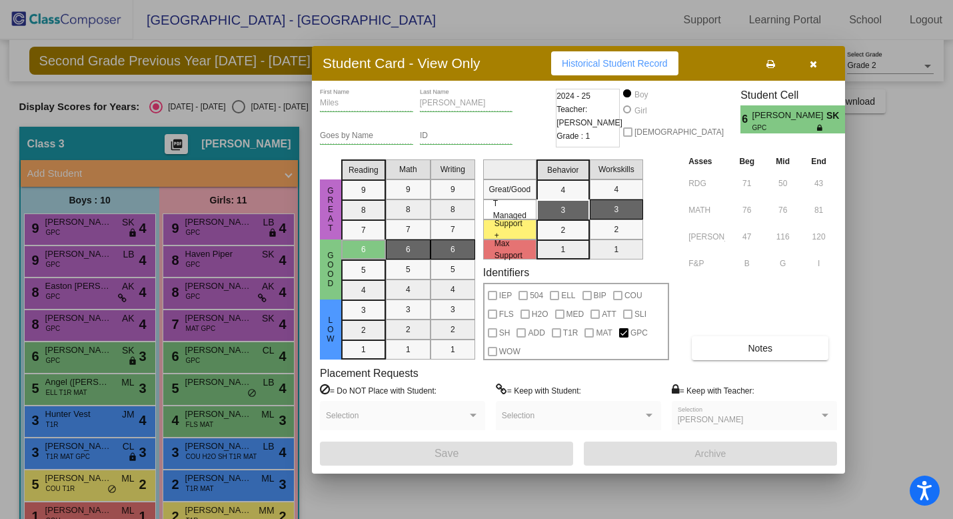
click at [808, 63] on button "button" at bounding box center [813, 63] width 43 height 24
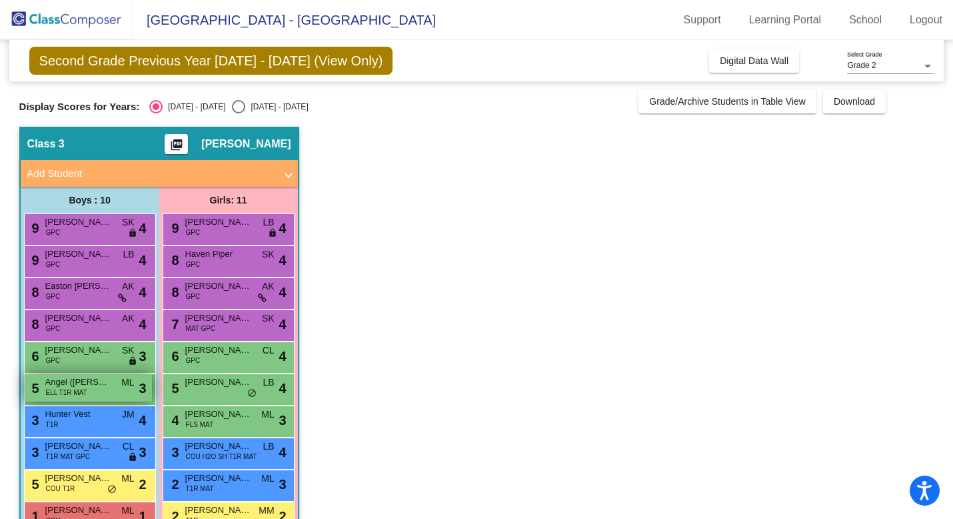
click at [75, 393] on span "ELL T1R MAT" at bounding box center [66, 392] width 41 height 10
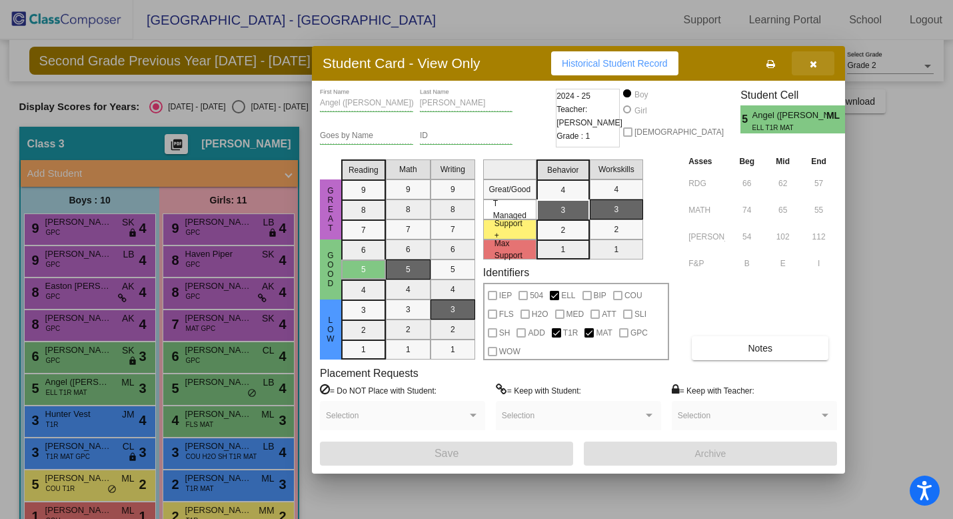
click at [810, 67] on icon "button" at bounding box center [813, 63] width 7 height 9
